Goal: Task Accomplishment & Management: Complete application form

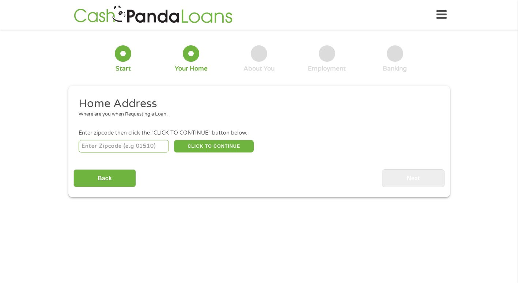
click at [144, 146] on input "number" at bounding box center [124, 146] width 90 height 12
click at [113, 141] on input "781" at bounding box center [124, 146] width 90 height 12
click at [166, 157] on div "Home Address Where are you when Requesting a Loan. Enter zipcode then click the…" at bounding box center [258, 141] width 371 height 91
click at [141, 149] on input "781" at bounding box center [124, 146] width 90 height 12
type input "7"
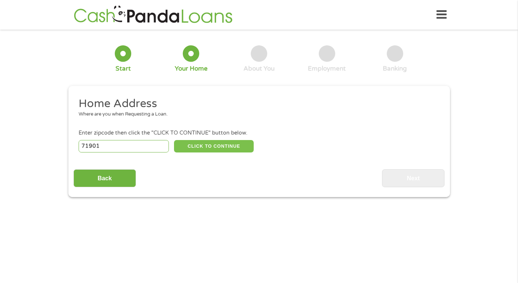
type input "71901"
click at [229, 146] on button "CLICK TO CONTINUE" at bounding box center [214, 146] width 80 height 12
type input "71901"
type input "[GEOGRAPHIC_DATA]"
select select "[US_STATE]"
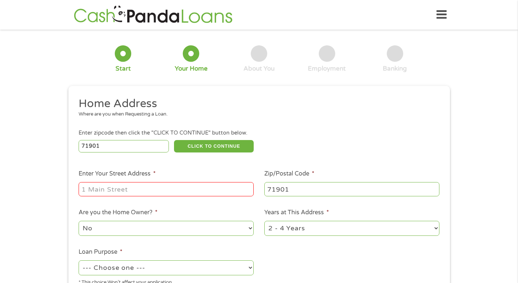
click at [228, 191] on input "Enter Your Street Address *" at bounding box center [166, 189] width 175 height 14
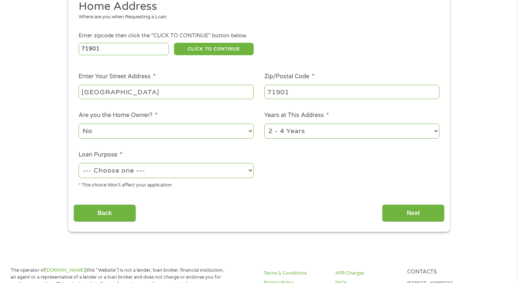
scroll to position [107, 0]
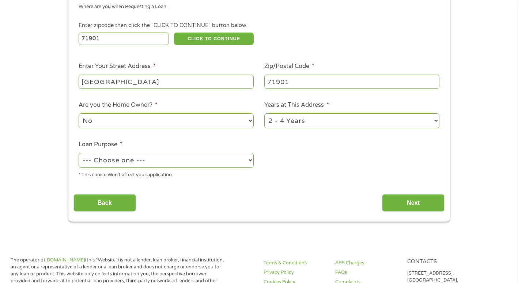
type input "[GEOGRAPHIC_DATA]"
click at [253, 162] on select "--- Choose one --- Pay Bills Debt Consolidation Home Improvement Major Purchase…" at bounding box center [166, 160] width 175 height 15
select select "paybills"
click at [79, 153] on select "--- Choose one --- Pay Bills Debt Consolidation Home Improvement Major Purchase…" at bounding box center [166, 160] width 175 height 15
click at [408, 207] on input "Next" at bounding box center [413, 203] width 62 height 18
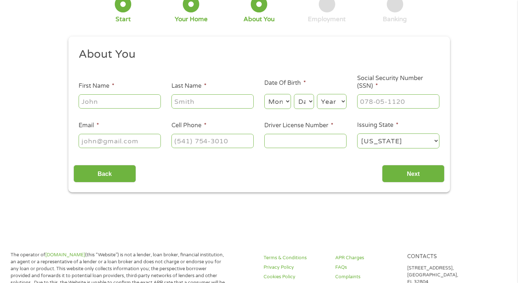
scroll to position [0, 0]
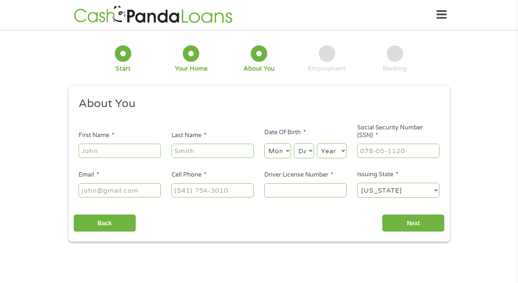
click at [129, 154] on input "First Name *" at bounding box center [120, 151] width 82 height 14
type input "[PERSON_NAME]"
click at [243, 154] on input "Last Name *" at bounding box center [212, 151] width 82 height 14
type input "love"
click at [288, 148] on select "Month 1 2 3 4 5 6 7 8 9 10 11 12" at bounding box center [277, 150] width 27 height 15
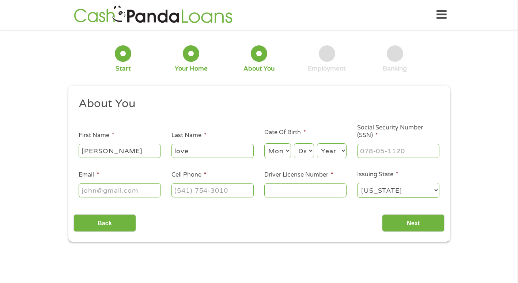
select select "11"
click at [264, 144] on select "Month 1 2 3 4 5 6 7 8 9 10 11 12" at bounding box center [277, 150] width 27 height 15
click at [309, 149] on select "Day 1 2 3 4 5 6 7 8 9 10 11 12 13 14 15 16 17 18 19 20 21 22 23 24 25 26 27 28 …" at bounding box center [304, 150] width 20 height 15
select select "26"
click at [294, 144] on select "Day 1 2 3 4 5 6 7 8 9 10 11 12 13 14 15 16 17 18 19 20 21 22 23 24 25 26 27 28 …" at bounding box center [304, 150] width 20 height 15
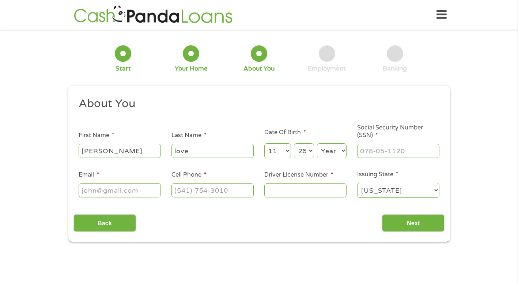
click at [332, 154] on select "Year [DATE] 2006 2005 2004 2003 2002 2001 2000 1999 1998 1997 1996 1995 1994 19…" at bounding box center [332, 150] width 30 height 15
select select "1971"
click at [406, 154] on input "Social Security Number (SSN) *" at bounding box center [398, 151] width 82 height 14
type input "422-04-2387"
click at [95, 190] on input "Email *" at bounding box center [120, 190] width 82 height 14
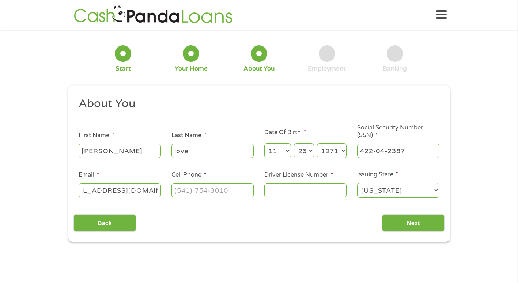
scroll to position [0, 28]
type input "[EMAIL_ADDRESS][DOMAIN_NAME]"
click at [239, 194] on input "Cell Phone *" at bounding box center [212, 190] width 82 height 14
type input "[PHONE_NUMBER]"
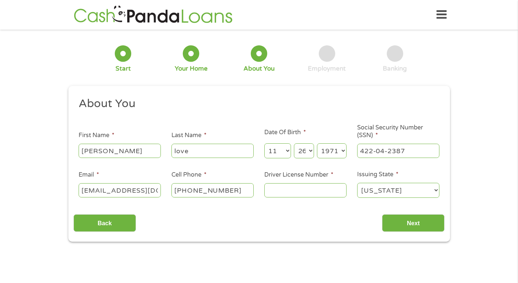
click at [296, 187] on input "Driver License Number *" at bounding box center [305, 190] width 82 height 14
type input "928575921"
click at [430, 223] on input "Next" at bounding box center [413, 223] width 62 height 18
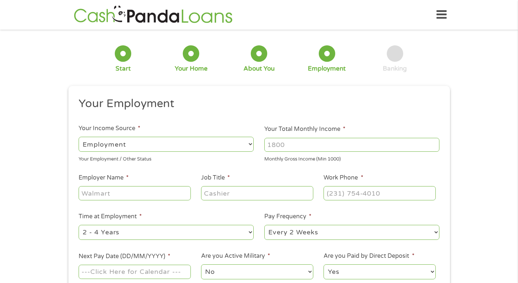
scroll to position [3, 3]
click at [250, 143] on select "--- Choose one --- Employment [DEMOGRAPHIC_DATA] Benefits" at bounding box center [166, 144] width 175 height 15
select select "benefits"
click at [79, 137] on select "--- Choose one --- Employment [DEMOGRAPHIC_DATA] Benefits" at bounding box center [166, 144] width 175 height 15
type input "Other"
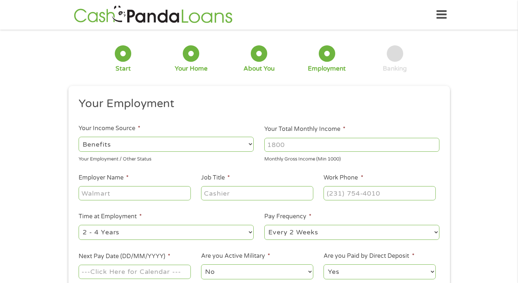
type input "[PHONE_NUMBER]"
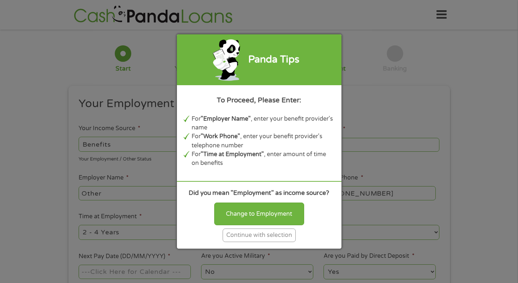
click at [286, 238] on div "Continue with selection" at bounding box center [259, 235] width 73 height 14
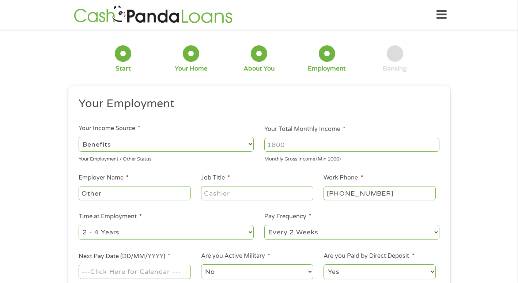
click at [332, 147] on input "Your Total Monthly Income *" at bounding box center [351, 145] width 175 height 14
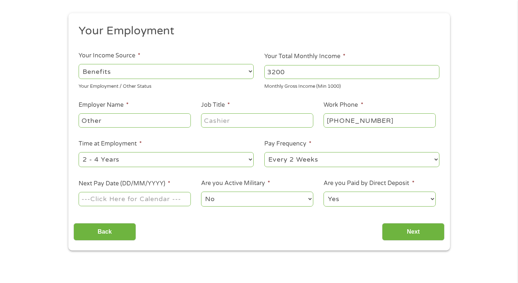
scroll to position [73, 0]
type input "3200"
click at [178, 199] on input "Next Pay Date (DD/MM/YYYY) *" at bounding box center [135, 198] width 112 height 14
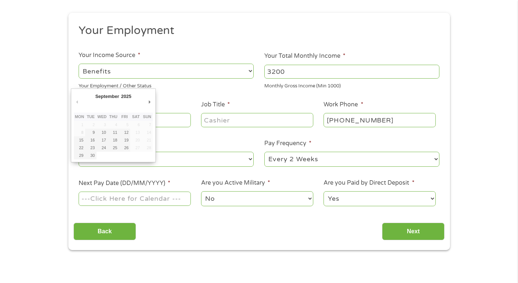
type input "[DATE]"
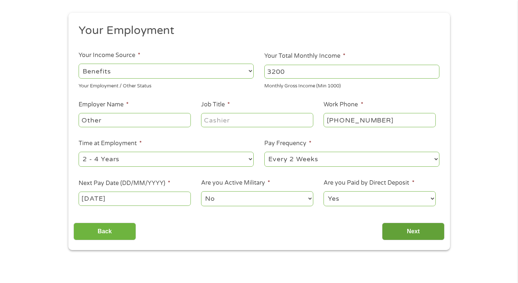
click at [419, 239] on input "Next" at bounding box center [413, 232] width 62 height 18
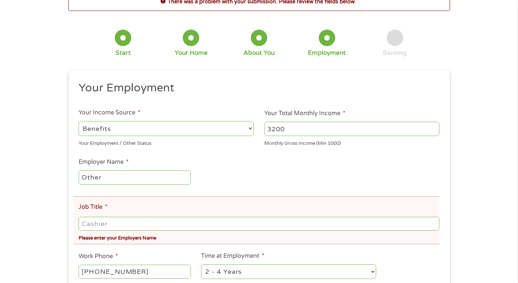
scroll to position [53, 0]
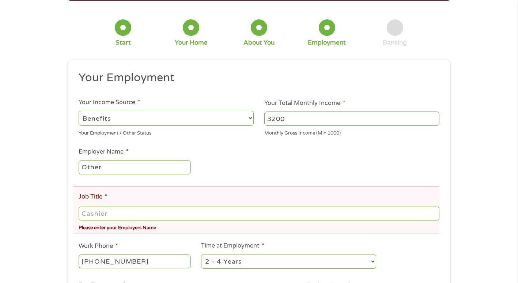
click at [165, 216] on input "Job Title *" at bounding box center [259, 213] width 360 height 14
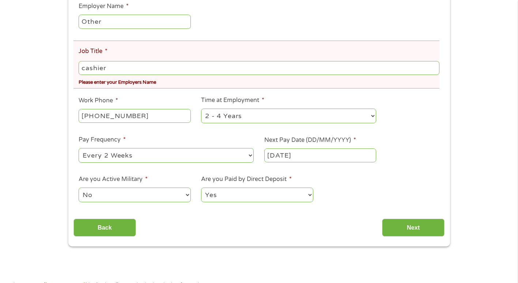
scroll to position [200, 0]
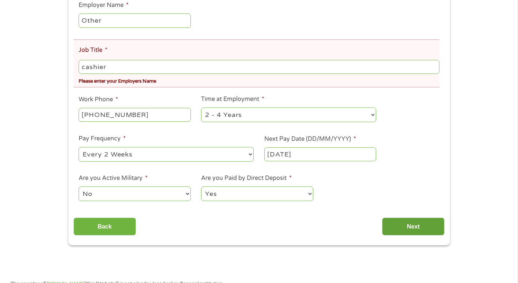
type input "cashier"
click at [426, 232] on input "Next" at bounding box center [413, 226] width 62 height 18
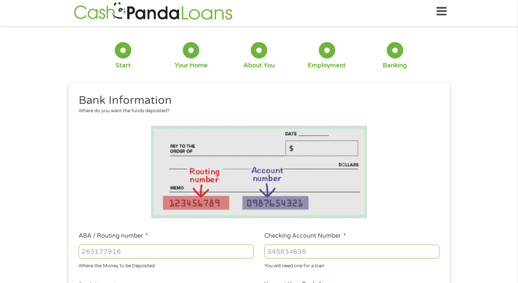
scroll to position [0, 0]
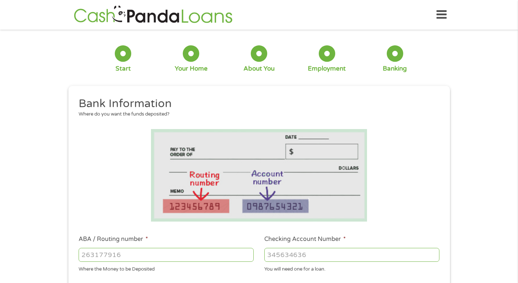
click at [171, 257] on input "ABA / Routing number *" at bounding box center [166, 255] width 175 height 14
type input "073972181"
type input "METABANK"
type input "073972181"
click at [299, 257] on input "Checking Account Number *" at bounding box center [351, 255] width 175 height 14
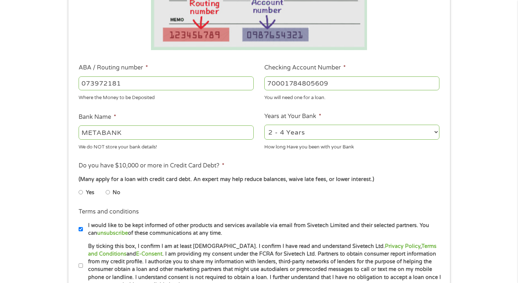
scroll to position [171, 0]
type input "70001784805609"
click at [108, 197] on input "No" at bounding box center [108, 192] width 4 height 12
radio input "true"
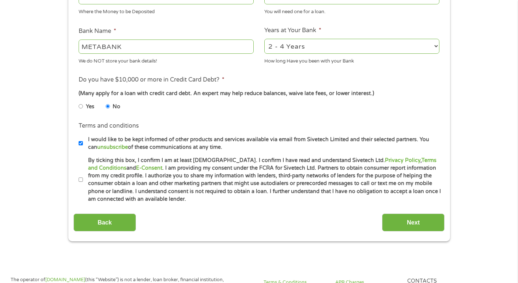
scroll to position [259, 0]
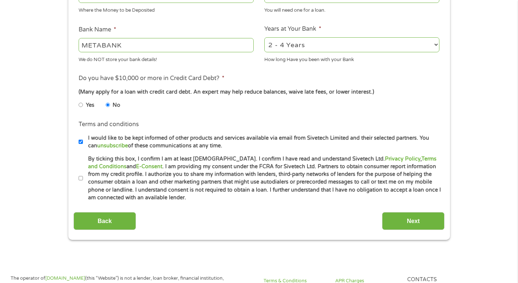
click at [79, 178] on input "By ticking this box, I confirm I am at least [DEMOGRAPHIC_DATA]. I confirm I ha…" at bounding box center [81, 178] width 4 height 12
checkbox input "true"
click at [416, 218] on input "Next" at bounding box center [413, 221] width 62 height 18
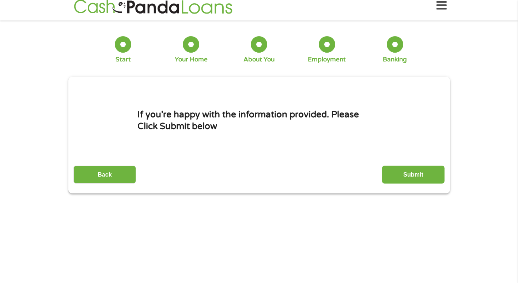
scroll to position [0, 0]
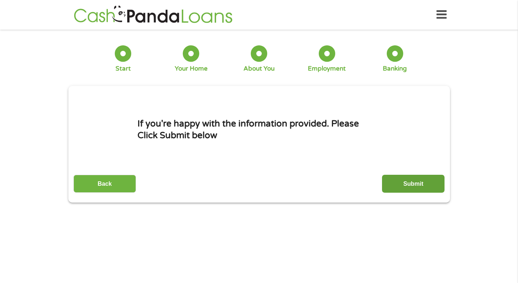
click at [414, 183] on input "Submit" at bounding box center [413, 184] width 62 height 18
